Goal: Transaction & Acquisition: Purchase product/service

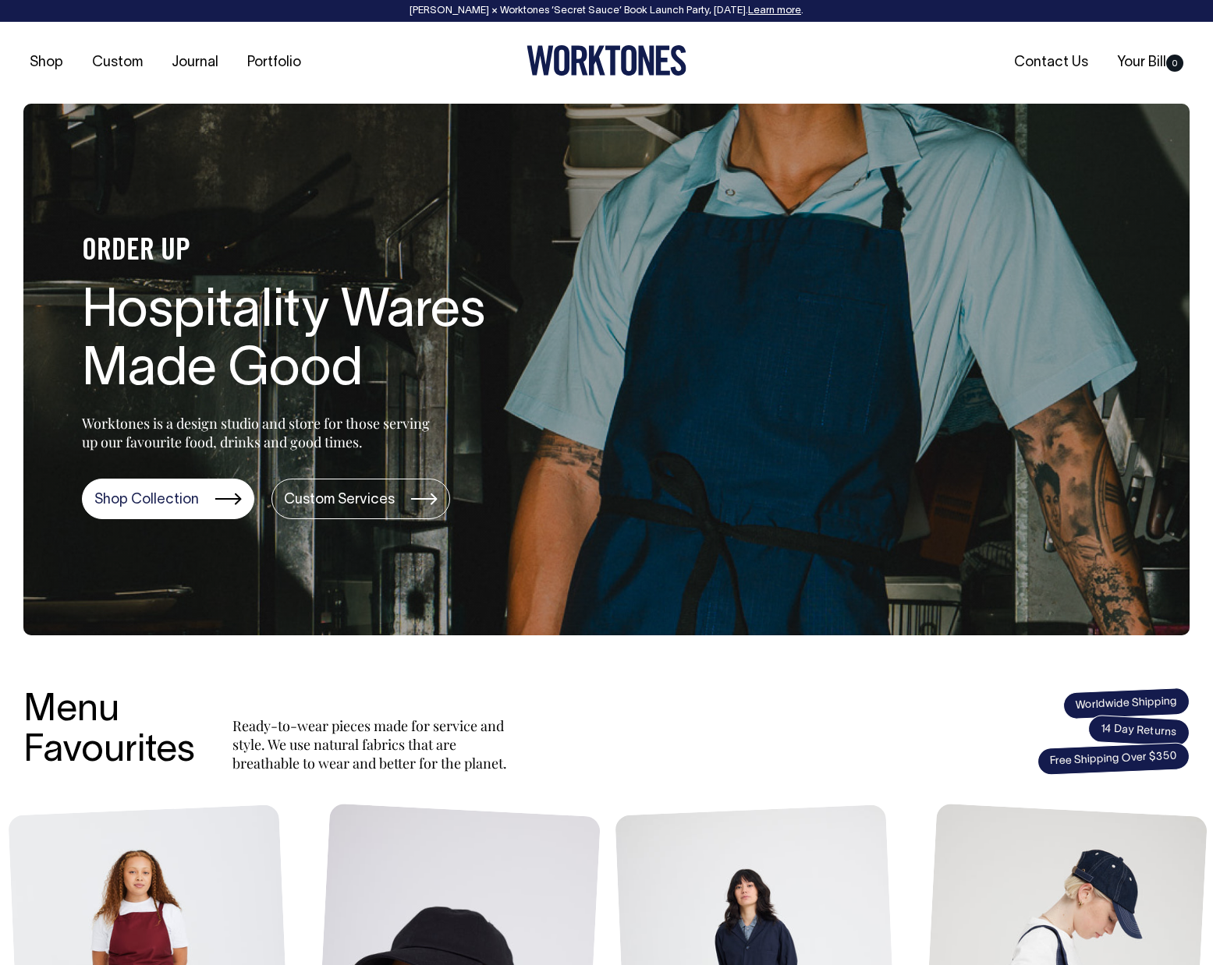
click at [581, 42] on div "Shop Custom Journal Portfolio Contact Us Your Bill 0" at bounding box center [606, 63] width 1213 height 82
click at [599, 70] on icon at bounding box center [597, 61] width 16 height 30
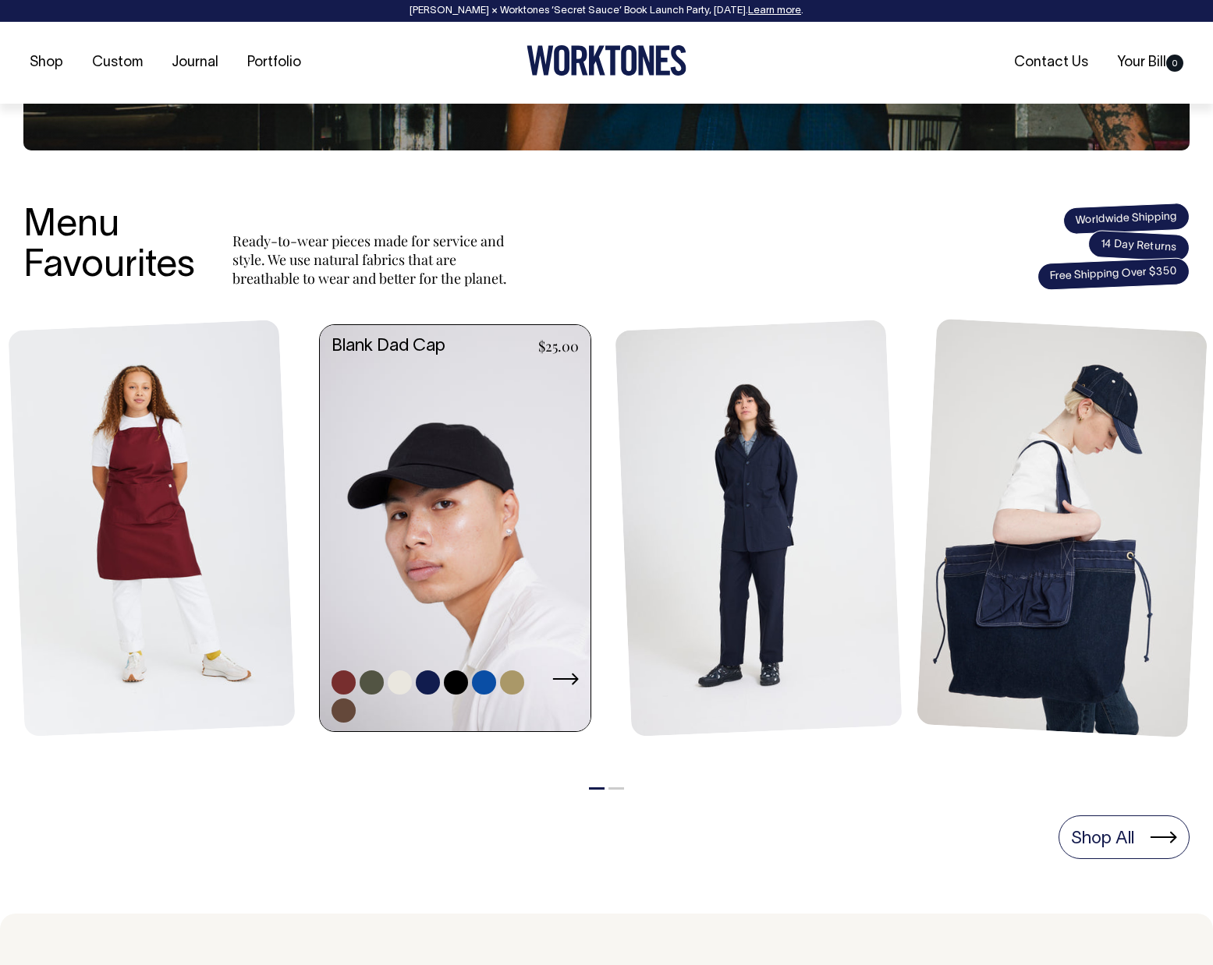
click at [448, 497] on link at bounding box center [455, 529] width 271 height 409
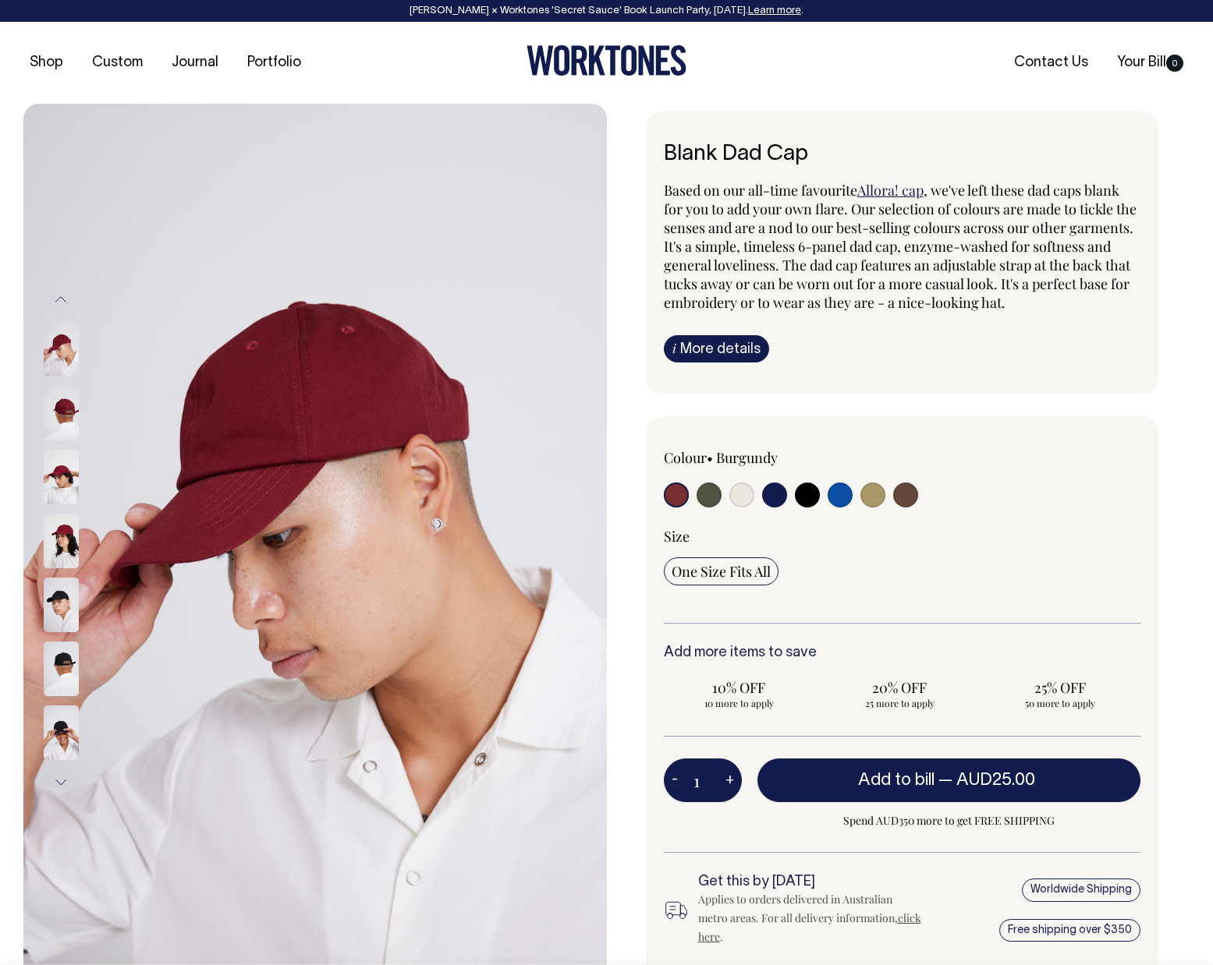
click at [781, 499] on input "radio" at bounding box center [774, 495] width 25 height 25
radio input "true"
select select "Dark Navy"
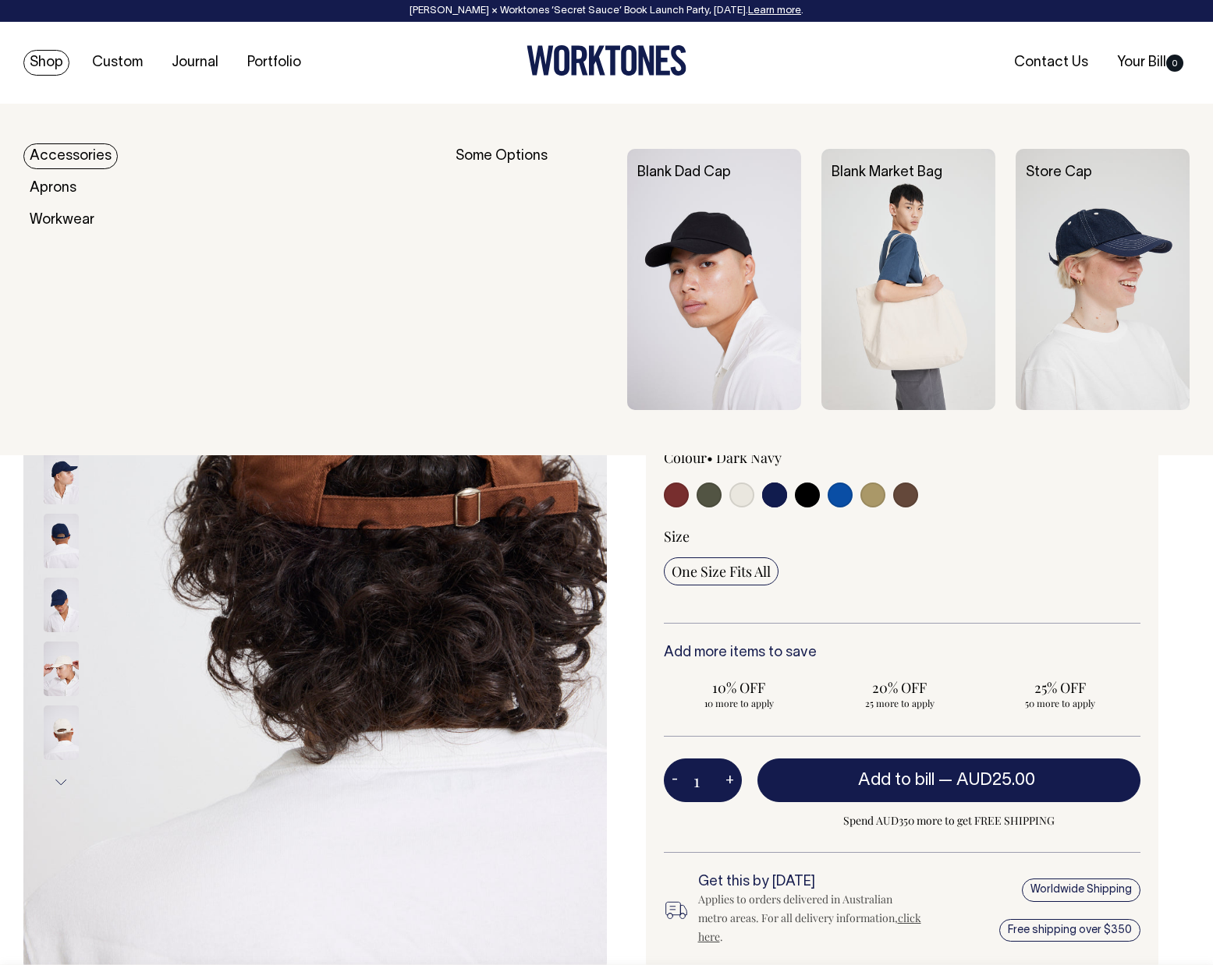
click at [53, 62] on link "Shop" at bounding box center [46, 63] width 46 height 26
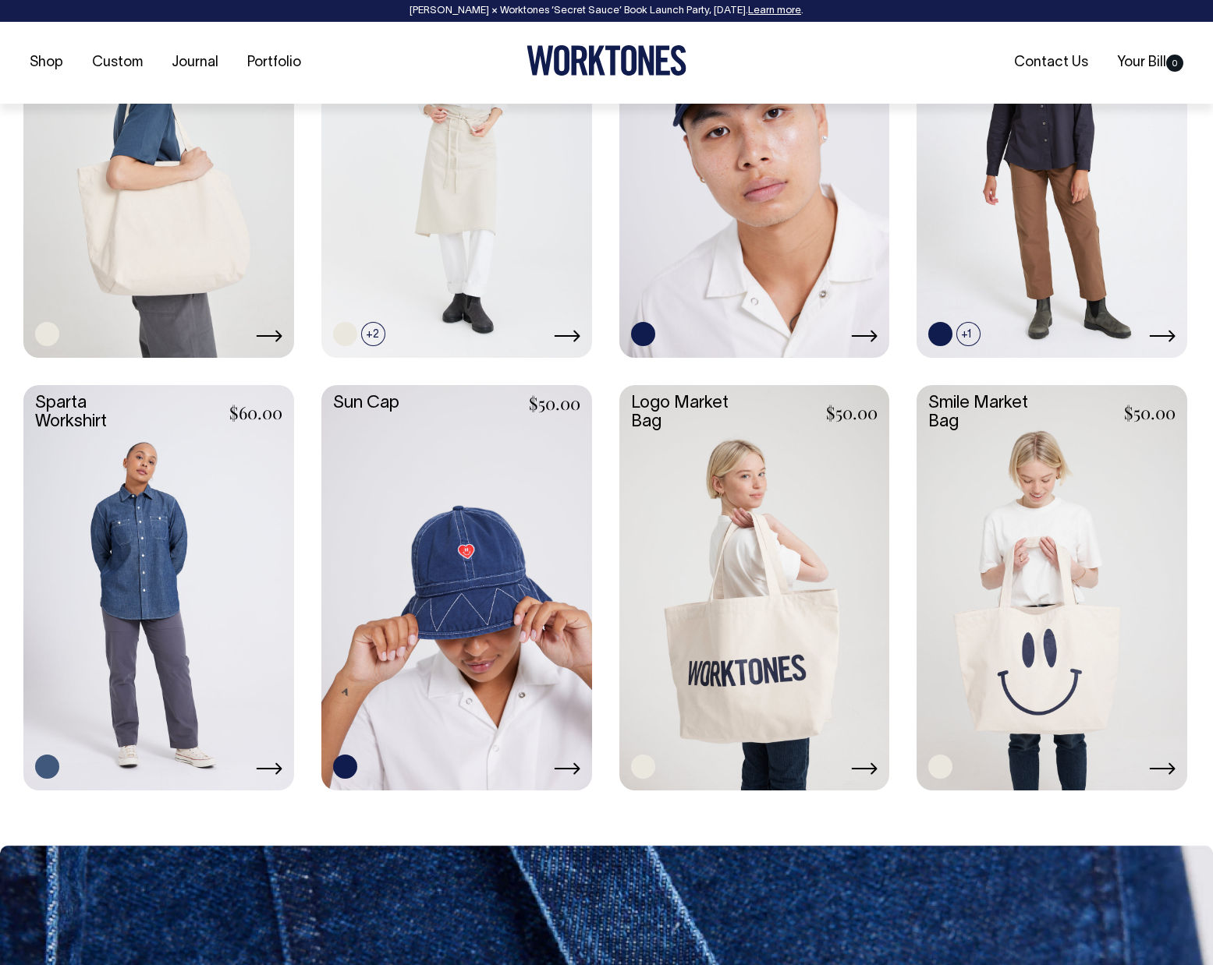
scroll to position [2556, 0]
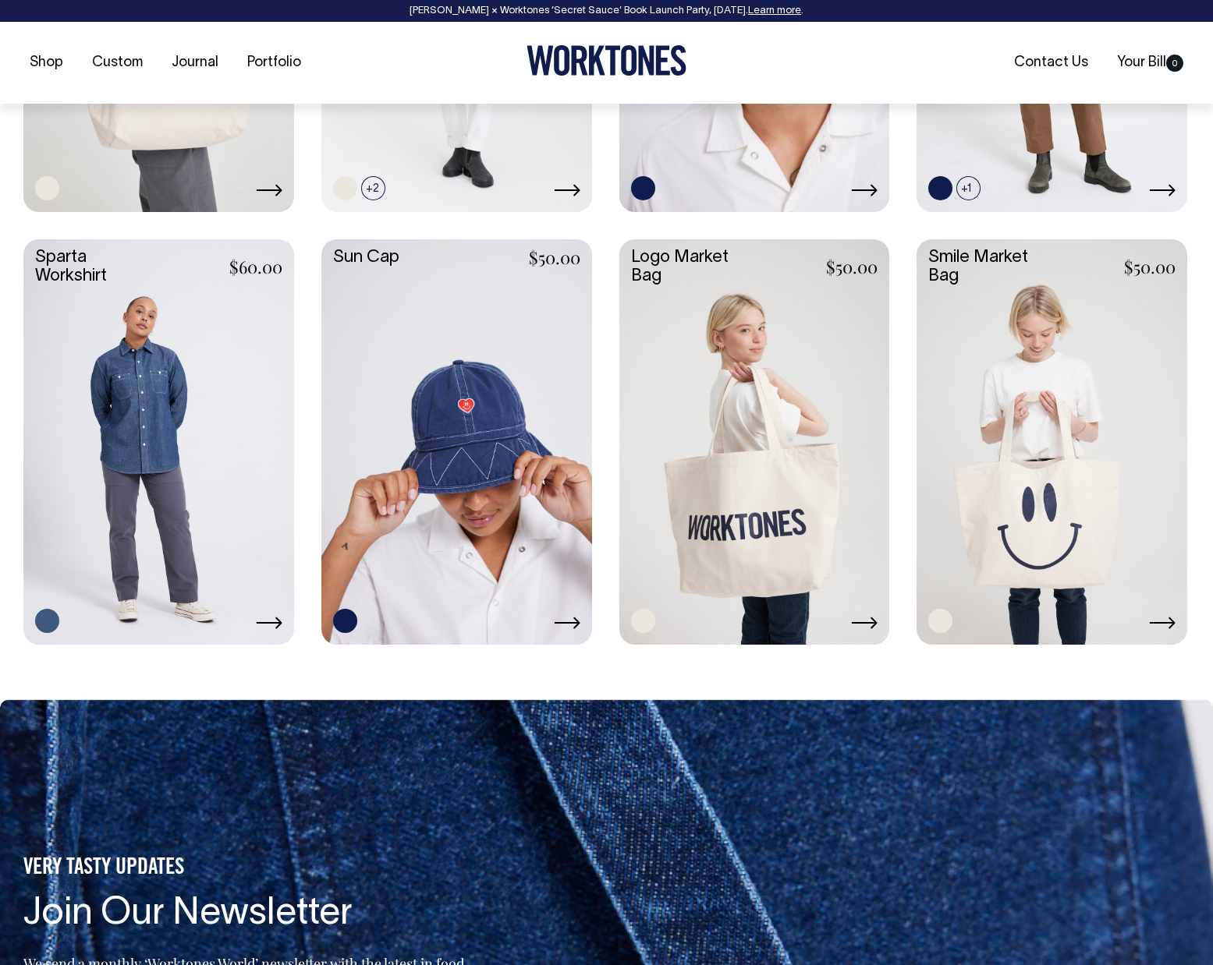
click at [715, 505] on link at bounding box center [754, 440] width 271 height 402
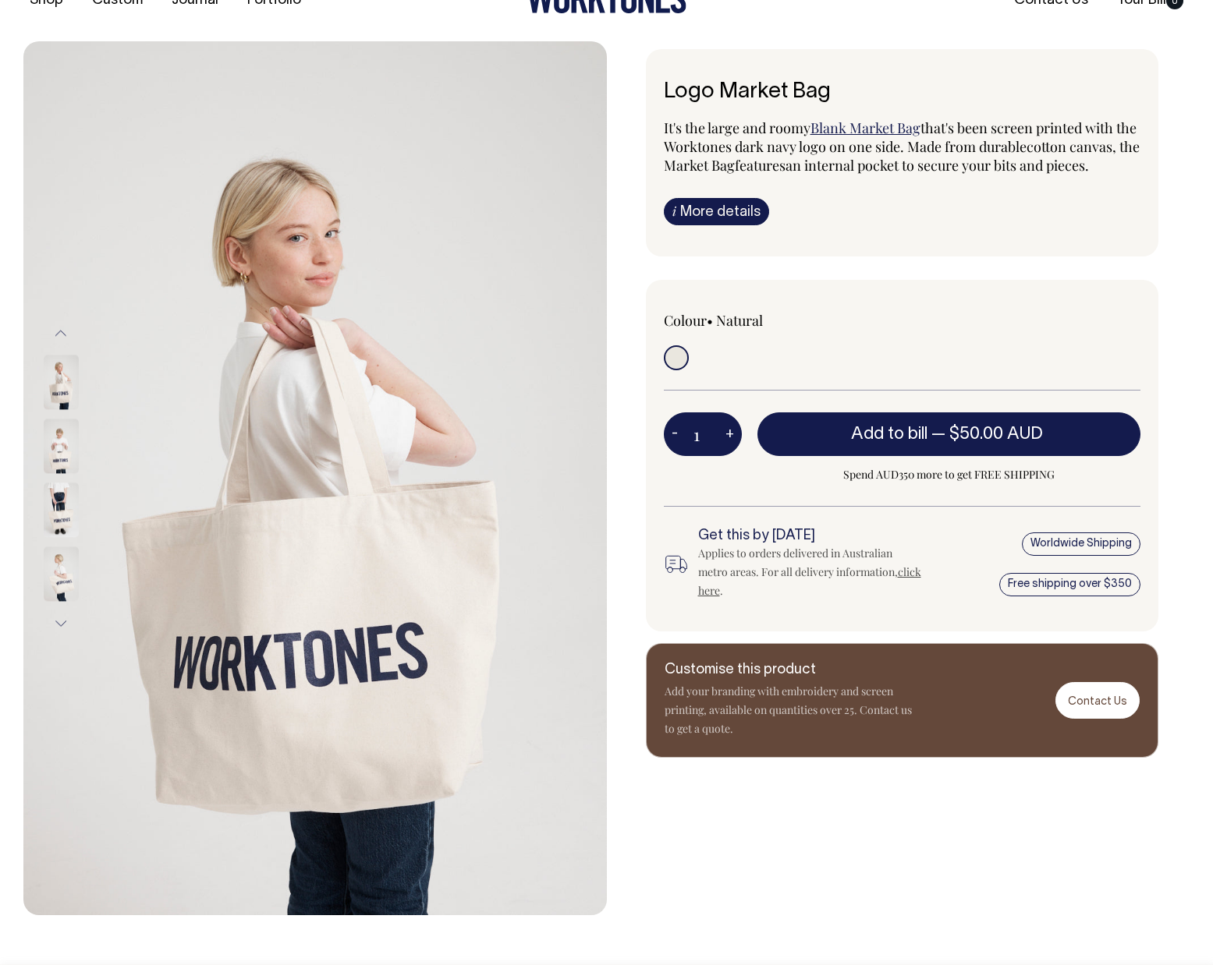
scroll to position [63, 0]
click at [53, 458] on img at bounding box center [61, 446] width 35 height 55
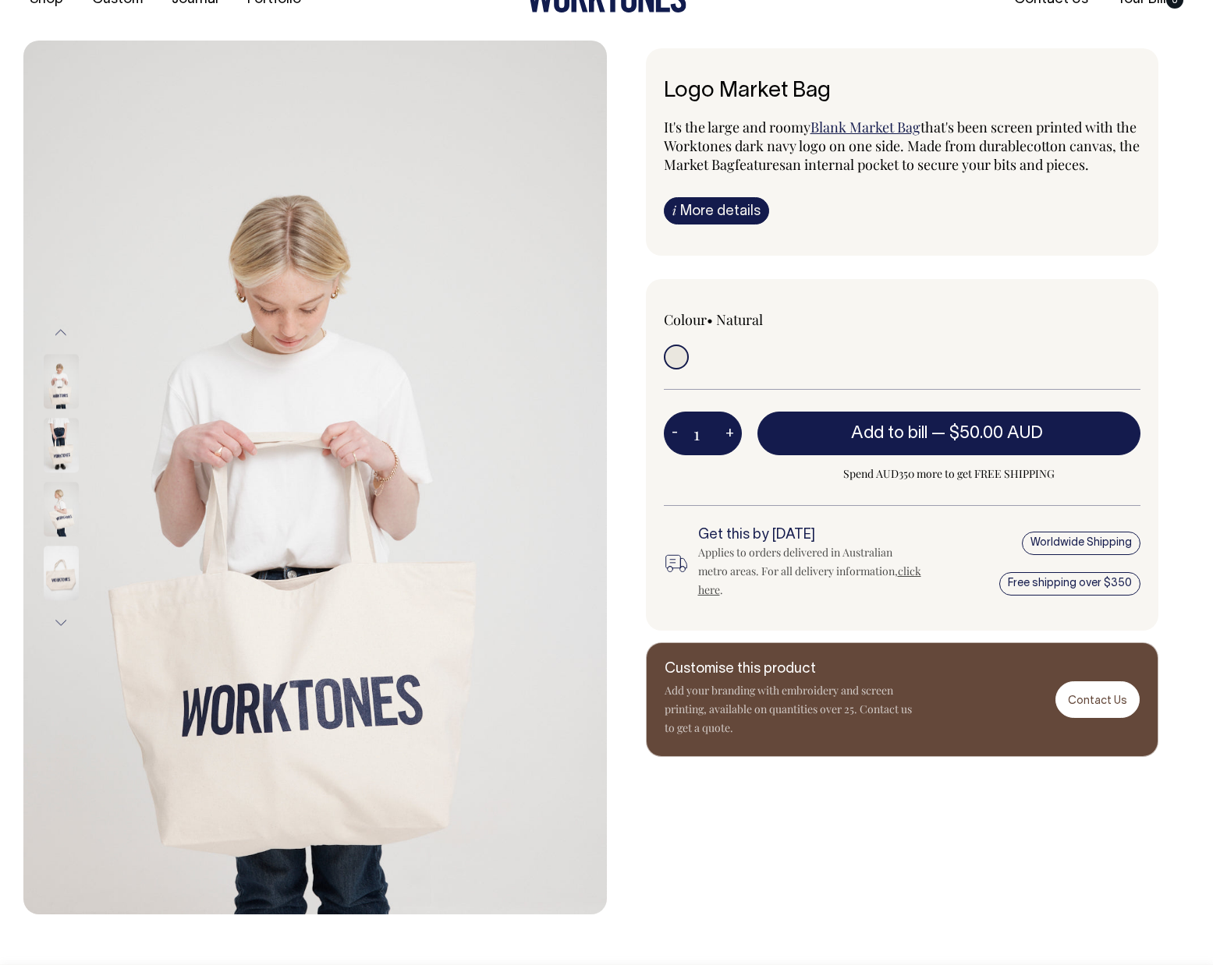
click at [58, 506] on img at bounding box center [61, 510] width 35 height 55
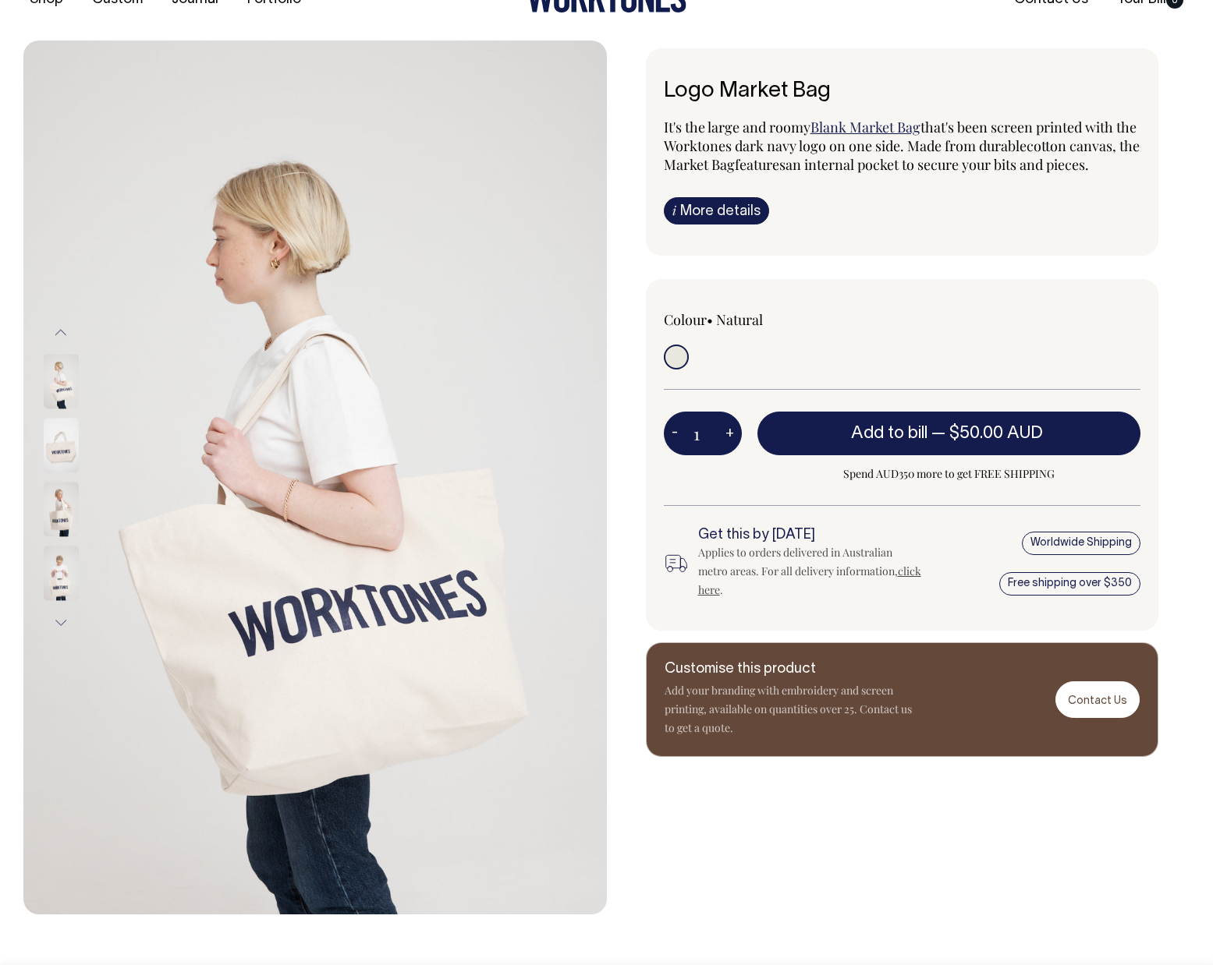
click at [60, 585] on img at bounding box center [61, 574] width 35 height 55
